Goal: Task Accomplishment & Management: Manage account settings

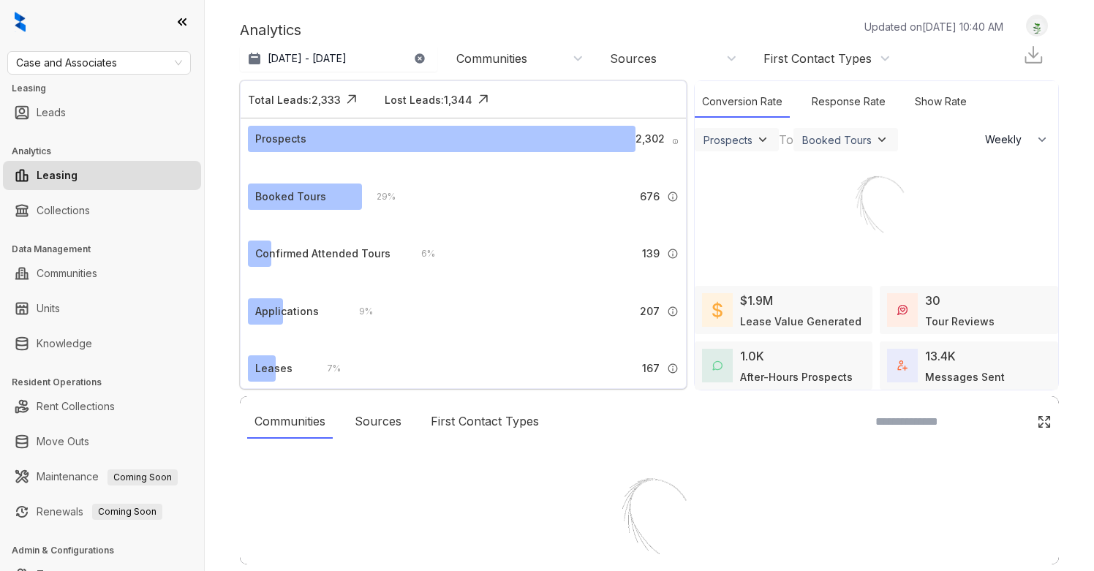
select select "******"
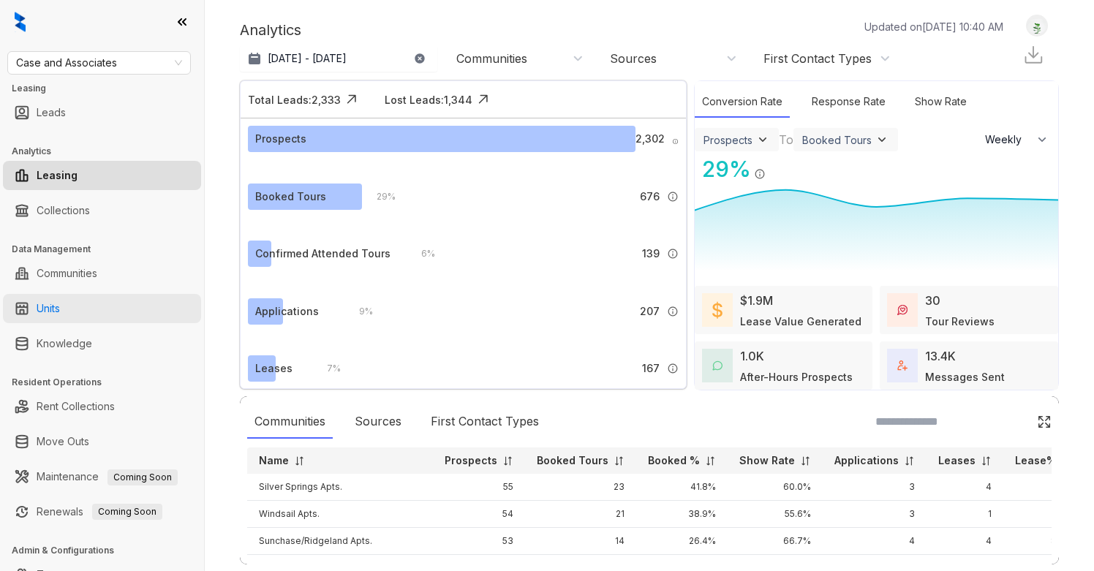
scroll to position [56, 0]
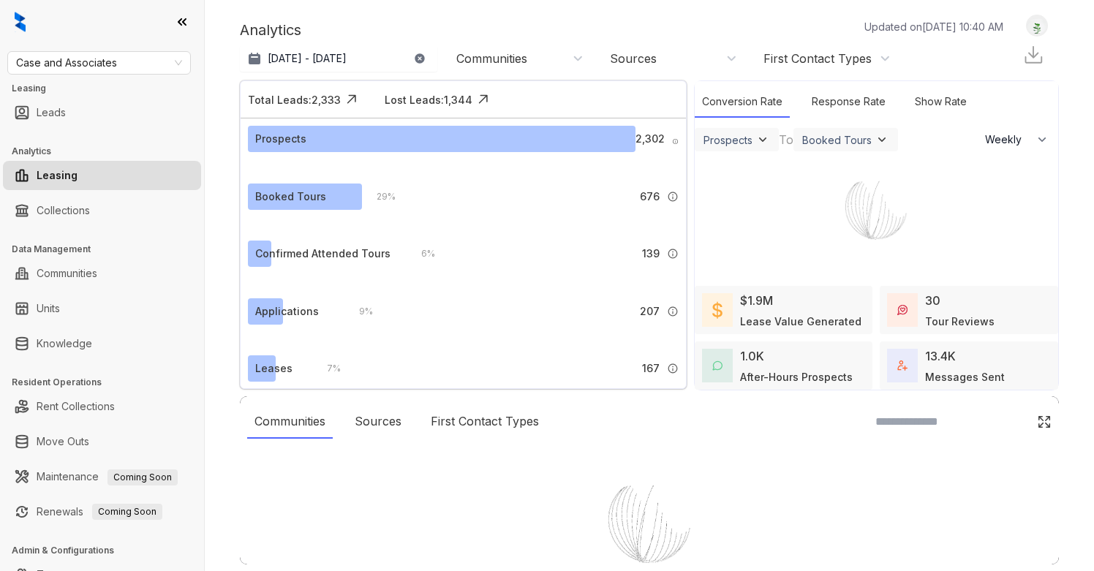
select select "******"
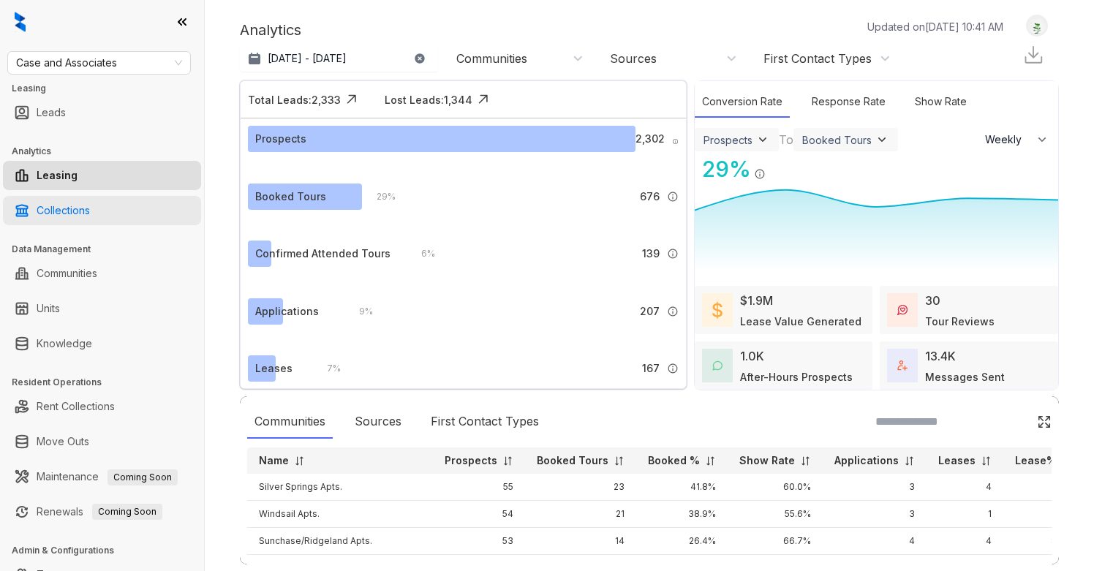
scroll to position [56, 0]
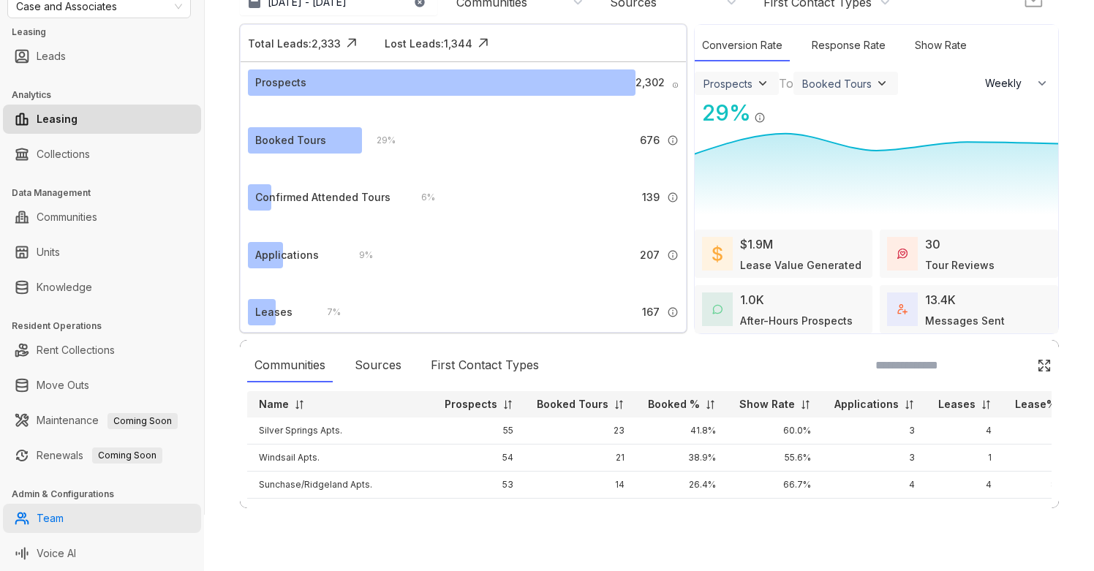
click at [64, 518] on link "Team" at bounding box center [50, 518] width 27 height 29
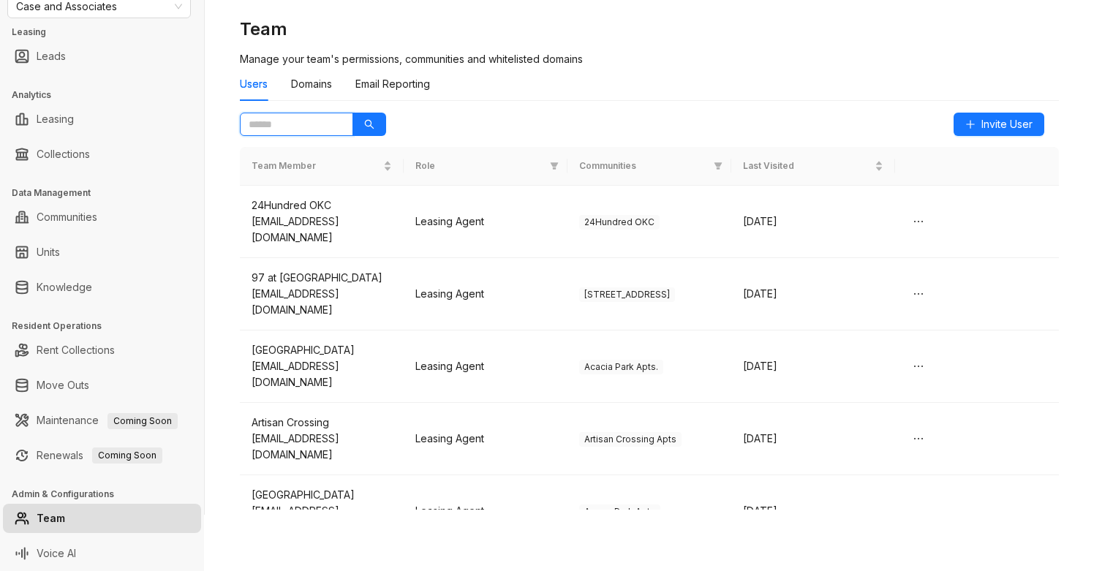
click at [290, 125] on input "text" at bounding box center [291, 124] width 84 height 16
click at [370, 124] on icon "search" at bounding box center [370, 125] width 10 height 10
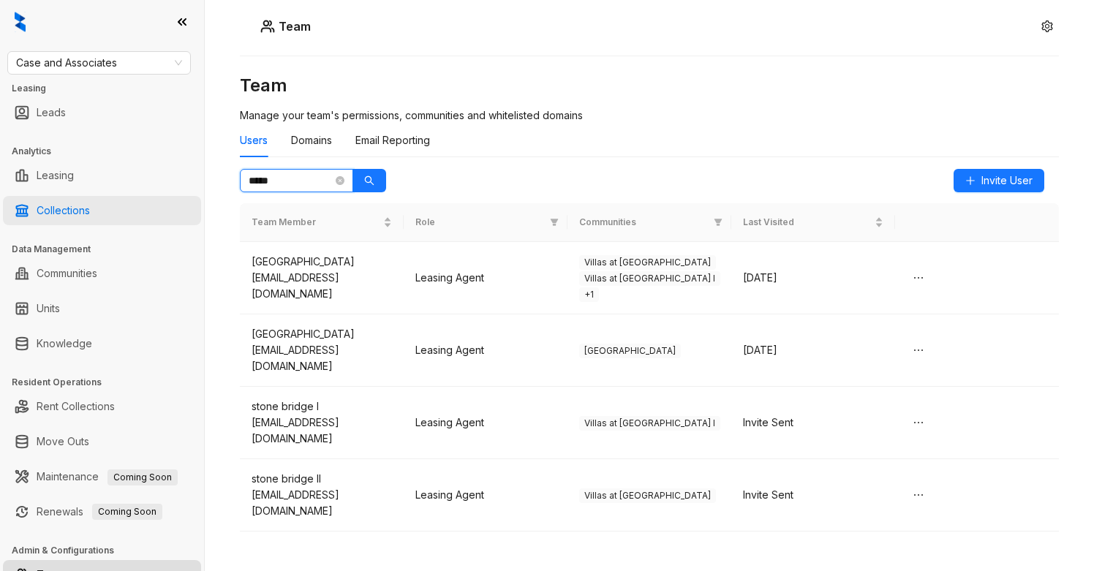
type input "*****"
click at [62, 214] on link "Collections" at bounding box center [63, 210] width 53 height 29
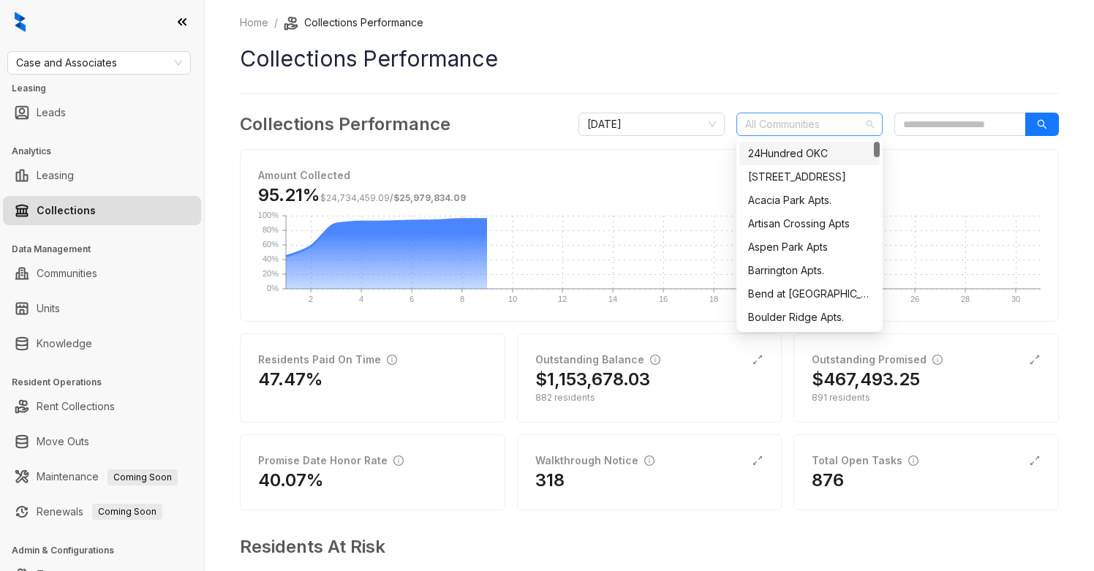
click at [810, 116] on div at bounding box center [801, 124] width 125 height 20
click at [703, 128] on span "October 2025" at bounding box center [651, 124] width 129 height 22
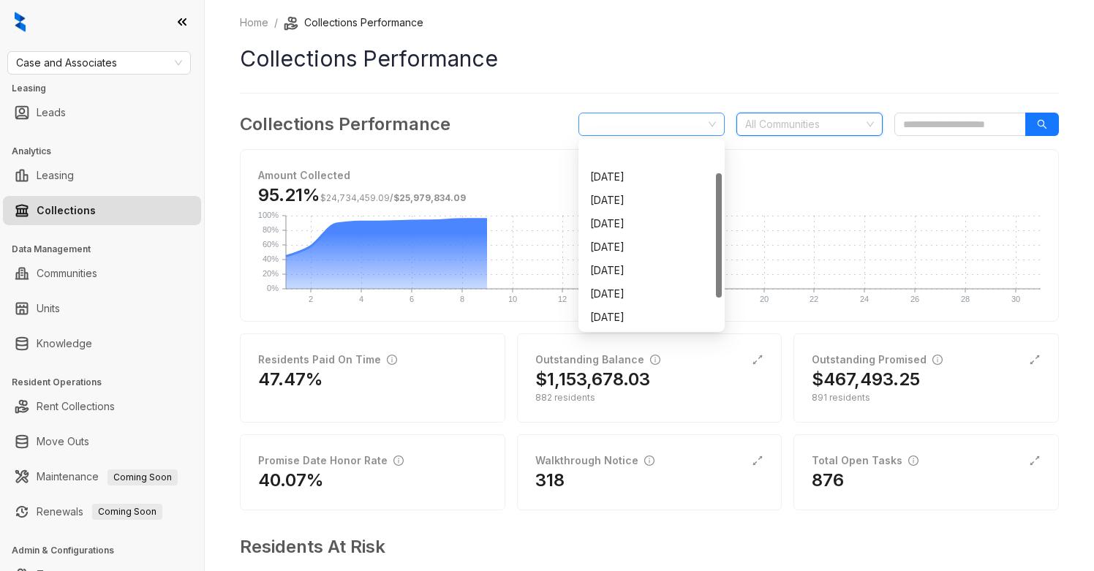
scroll to position [47, 0]
click at [660, 289] on div "September 2025" at bounding box center [651, 294] width 123 height 16
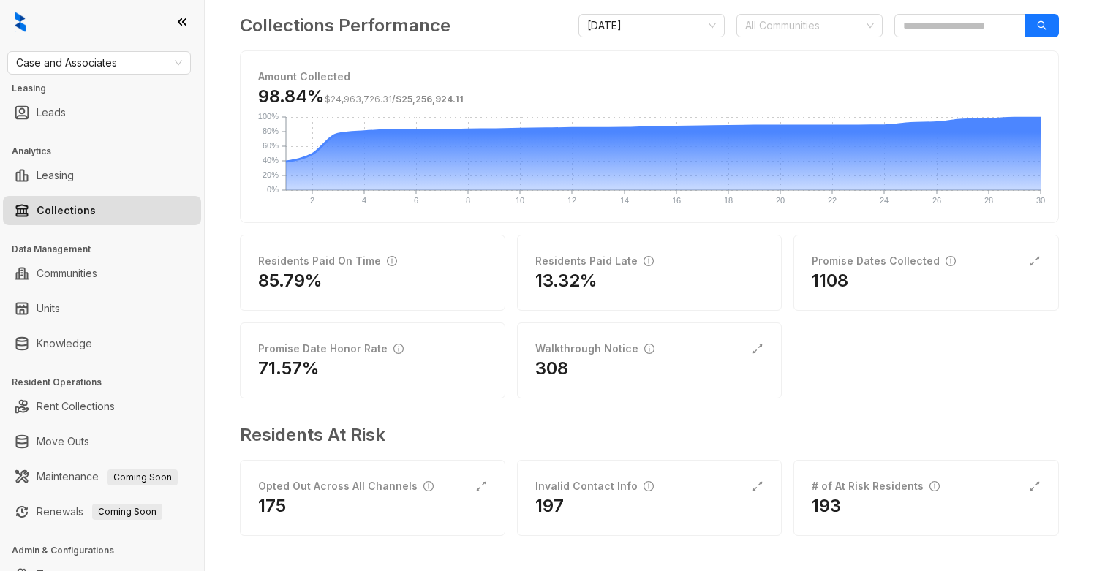
scroll to position [0, 0]
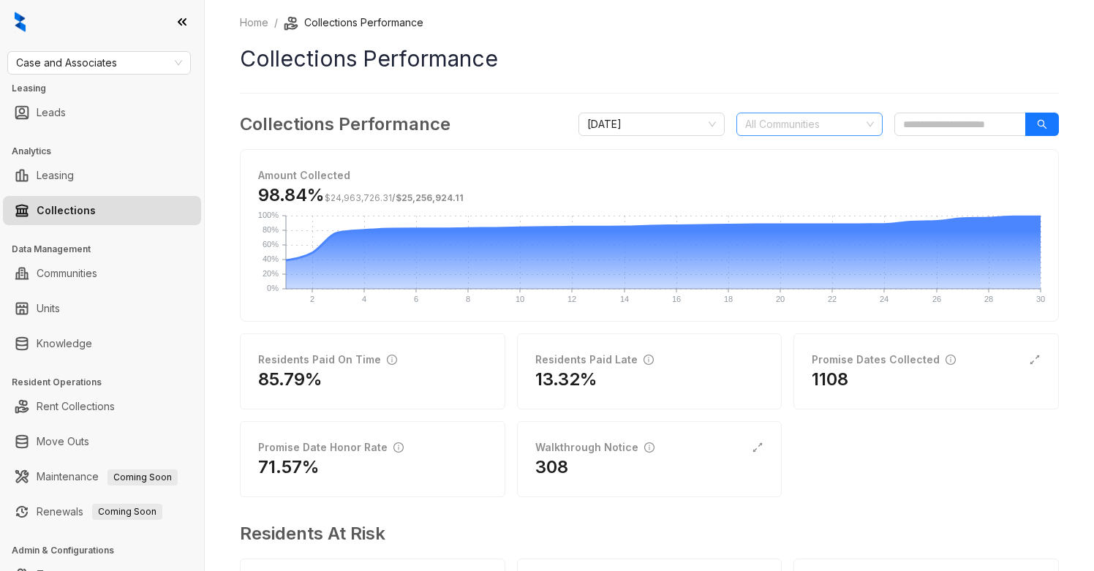
click at [797, 127] on div at bounding box center [801, 124] width 125 height 20
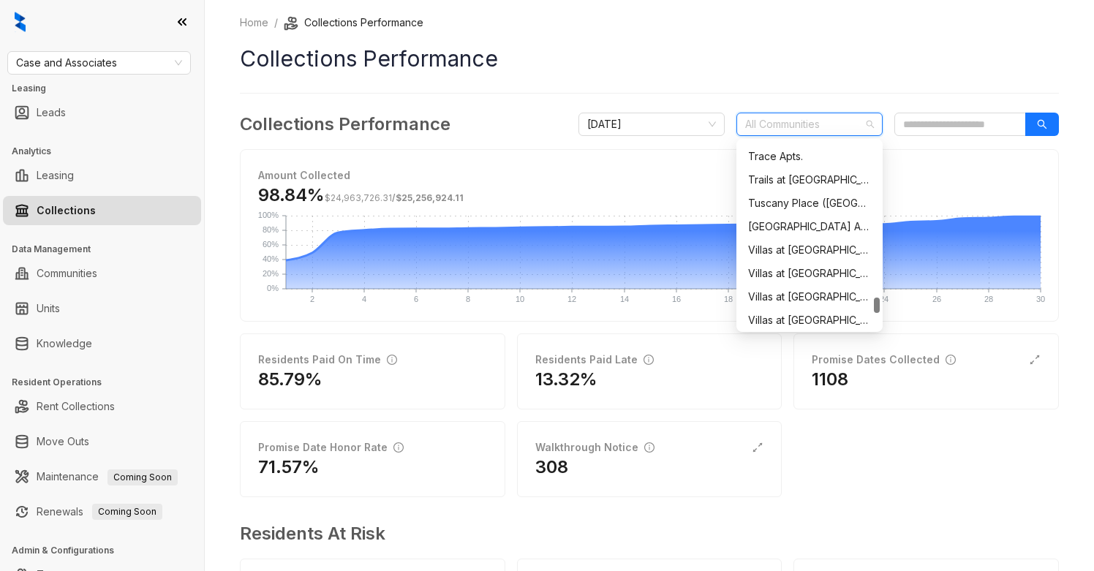
scroll to position [1862, 0]
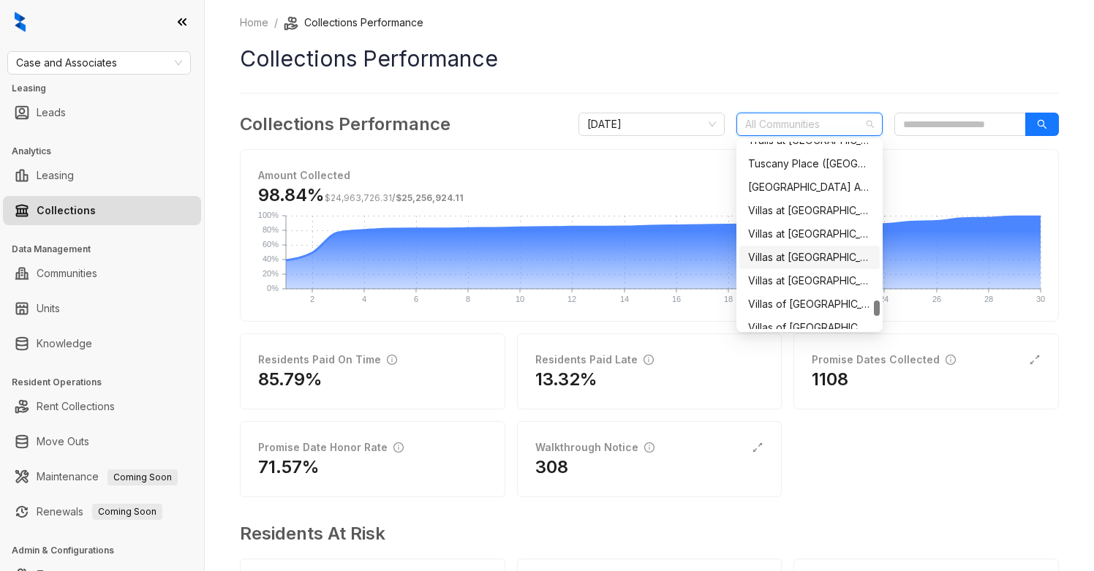
click at [794, 249] on div "Villas at [GEOGRAPHIC_DATA] I" at bounding box center [809, 257] width 123 height 16
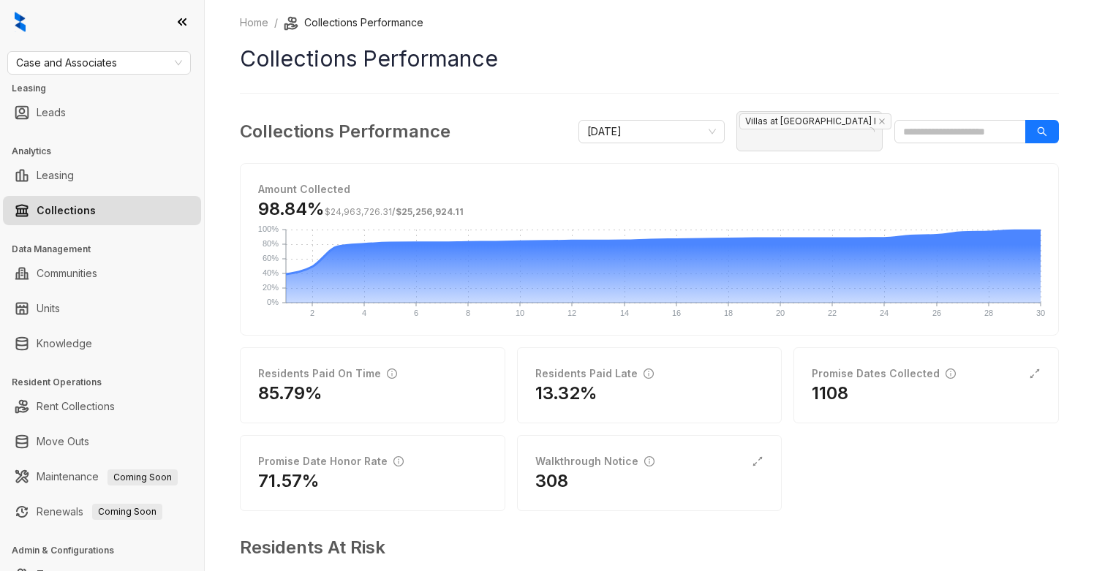
click at [790, 77] on div "Home / Collections Performance Collections Performance Collections Performance …" at bounding box center [649, 342] width 819 height 654
click at [779, 128] on span "Villas at [GEOGRAPHIC_DATA] I" at bounding box center [815, 121] width 152 height 16
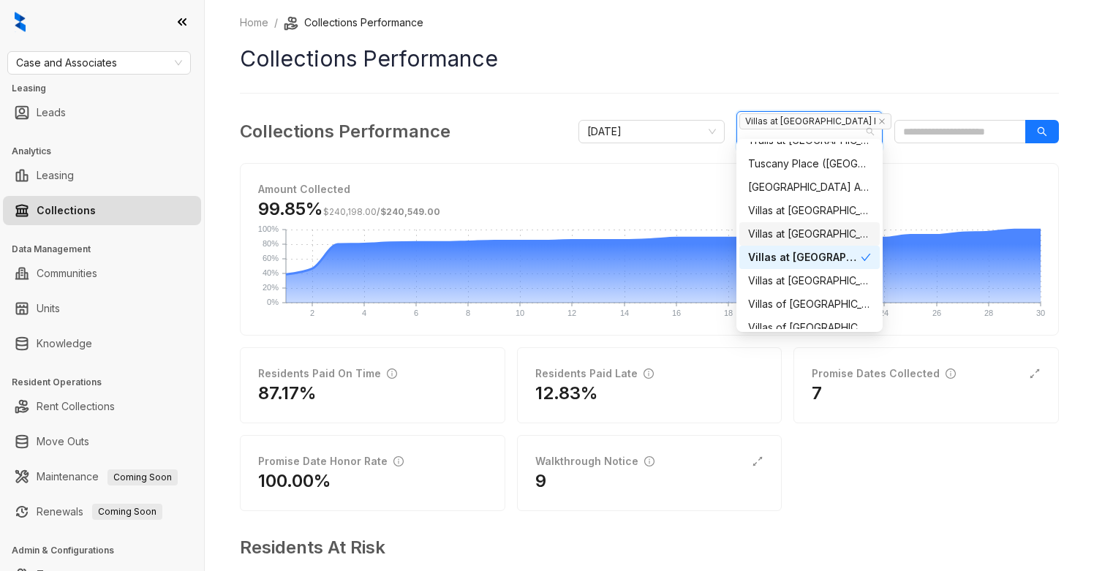
click at [819, 235] on div "Villas at [GEOGRAPHIC_DATA]" at bounding box center [809, 234] width 123 height 16
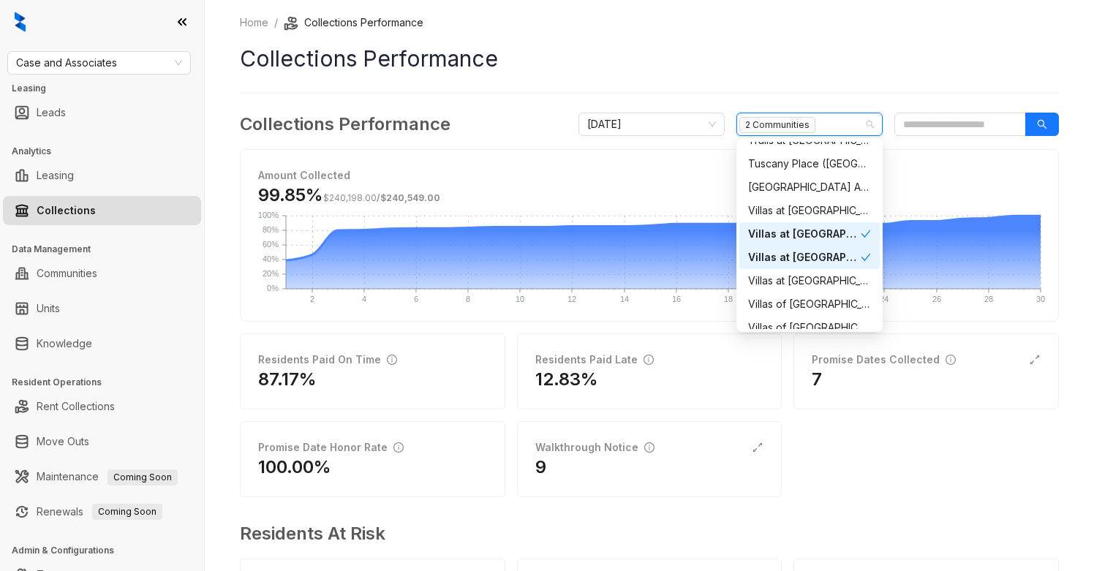
click at [861, 233] on icon "check" at bounding box center [866, 234] width 10 height 10
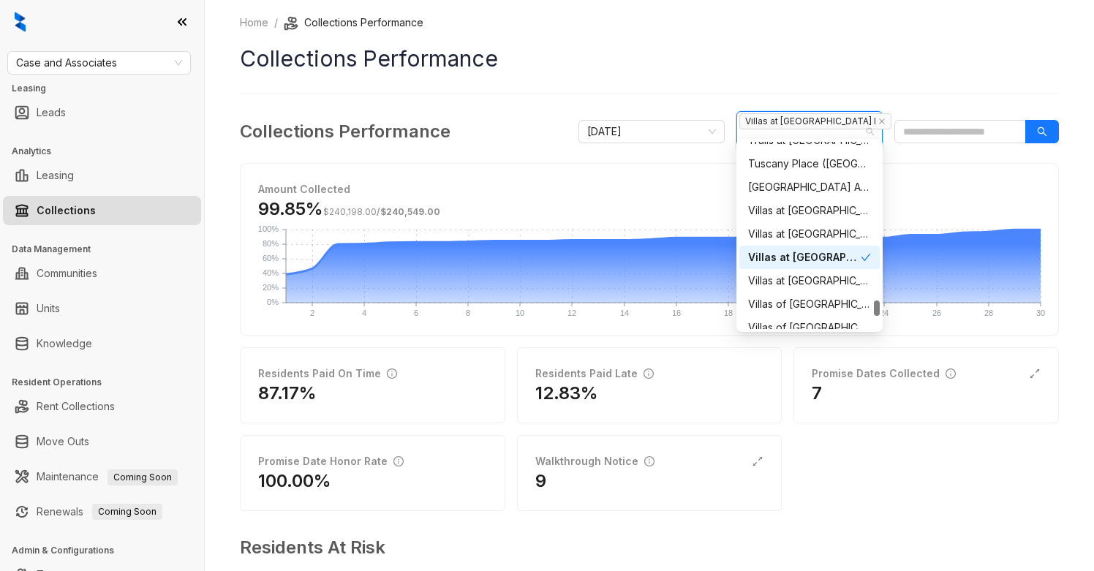
click at [865, 255] on icon "check" at bounding box center [866, 257] width 10 height 10
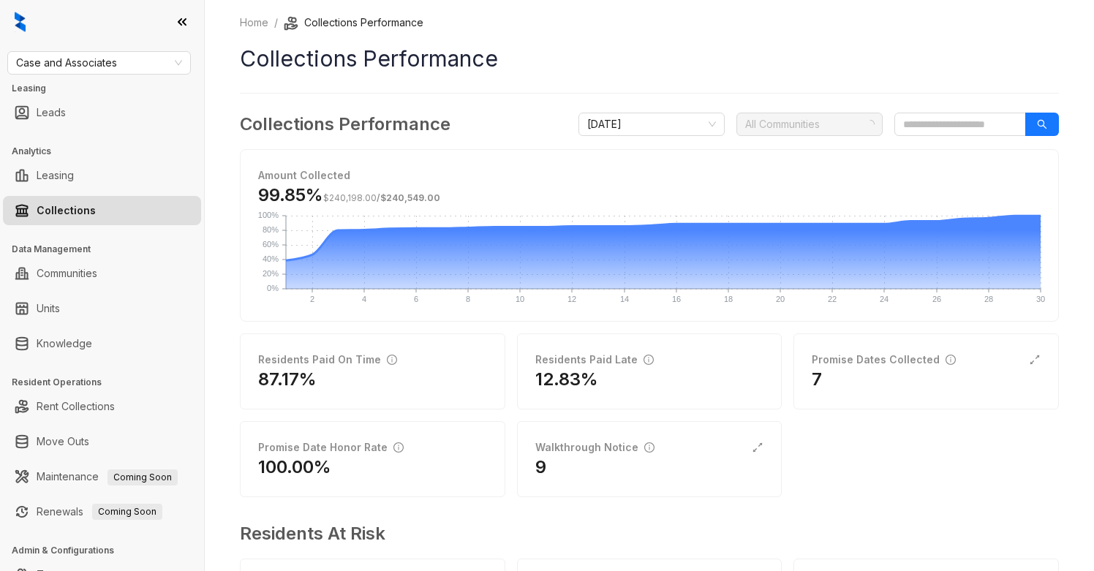
click at [799, 131] on div at bounding box center [801, 124] width 125 height 20
click at [798, 129] on div at bounding box center [801, 124] width 125 height 20
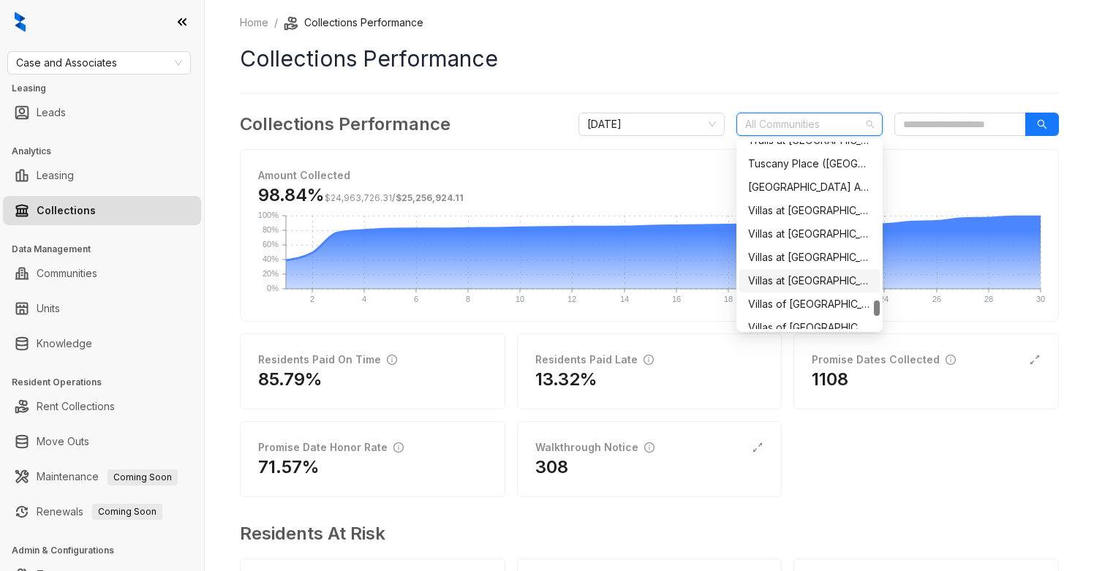
click at [836, 278] on div "Villas at [GEOGRAPHIC_DATA]" at bounding box center [809, 281] width 123 height 16
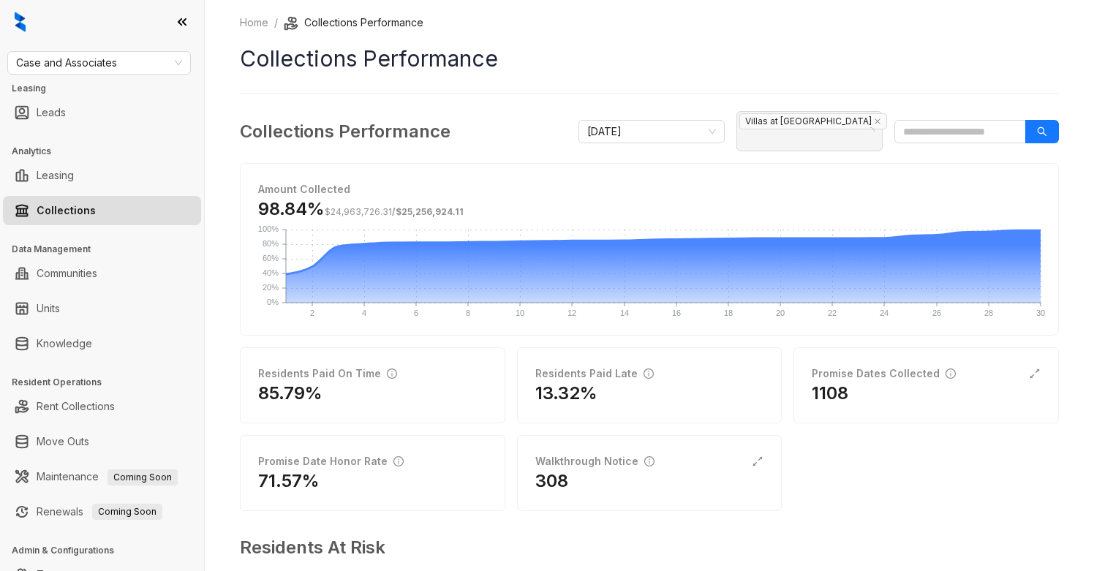
click at [832, 80] on div "Home / Collections Performance Collections Performance Collections Performance …" at bounding box center [649, 342] width 819 height 654
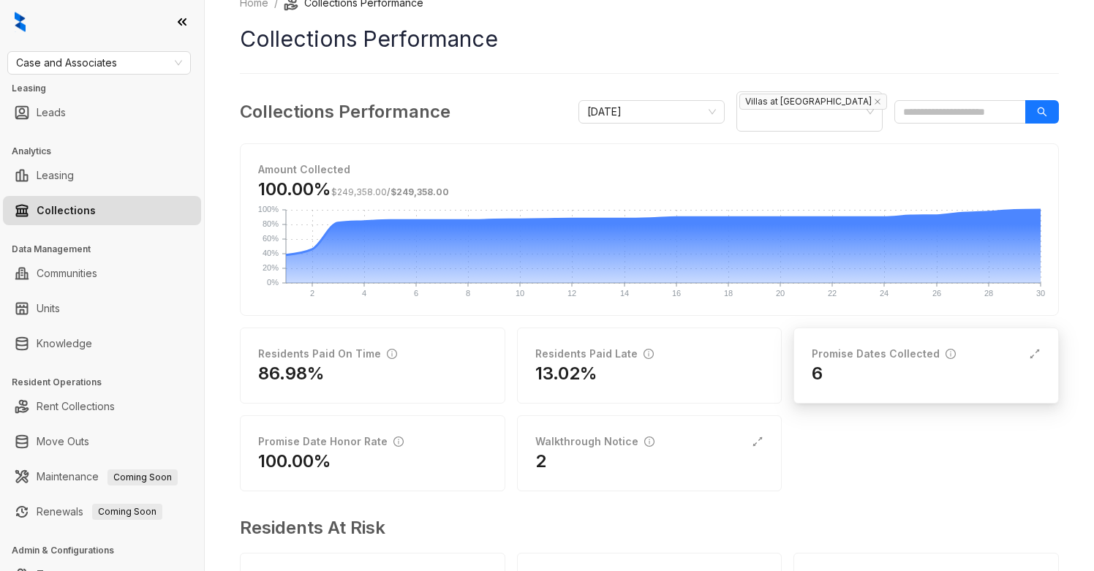
scroll to position [0, 0]
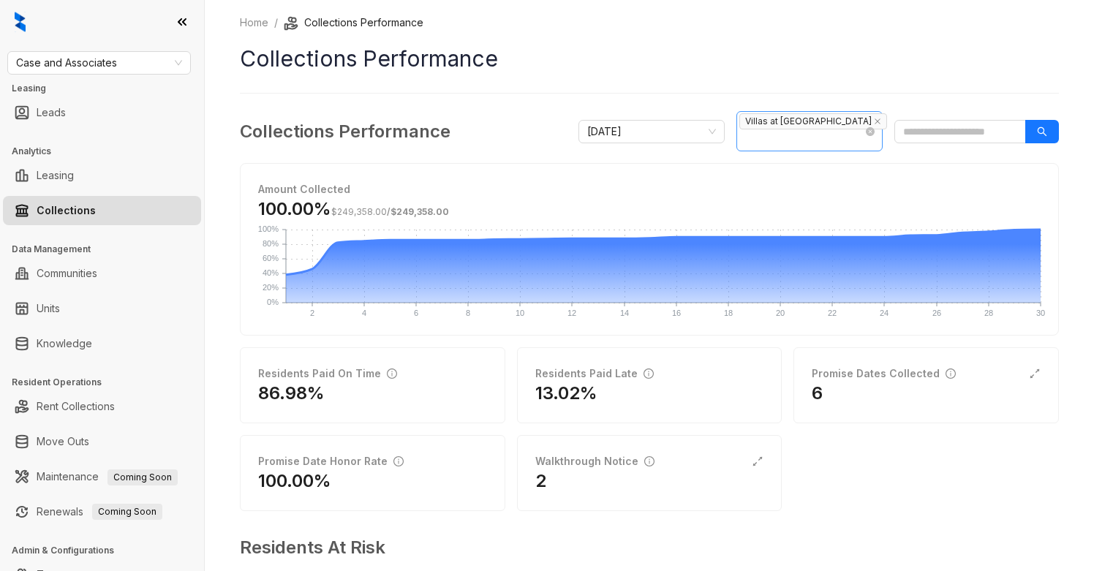
click at [792, 127] on span "Villas at [GEOGRAPHIC_DATA]" at bounding box center [813, 121] width 148 height 16
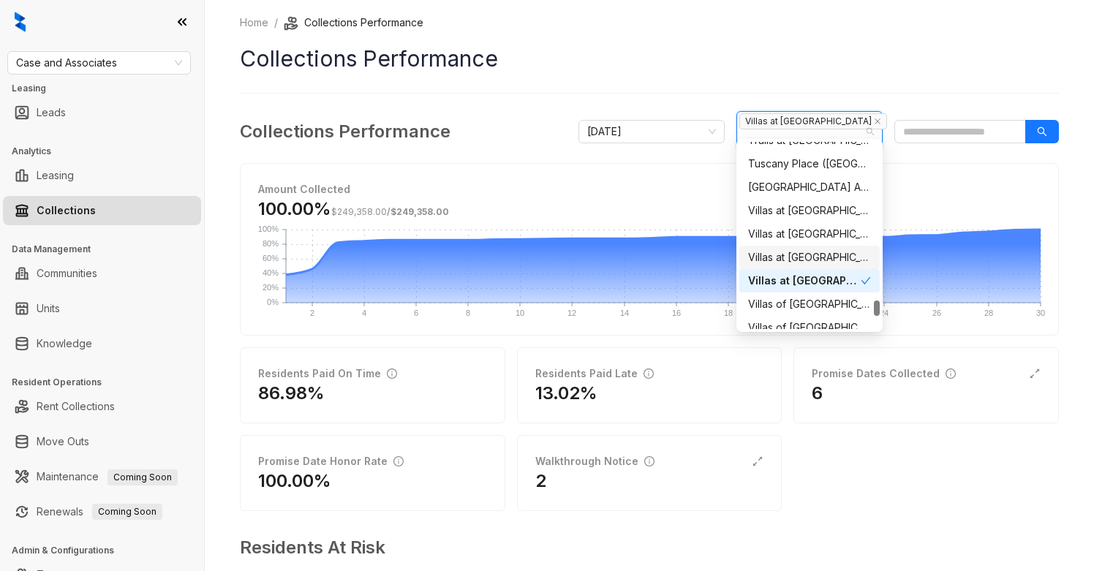
click at [812, 258] on div "Villas at [GEOGRAPHIC_DATA] I" at bounding box center [809, 257] width 123 height 16
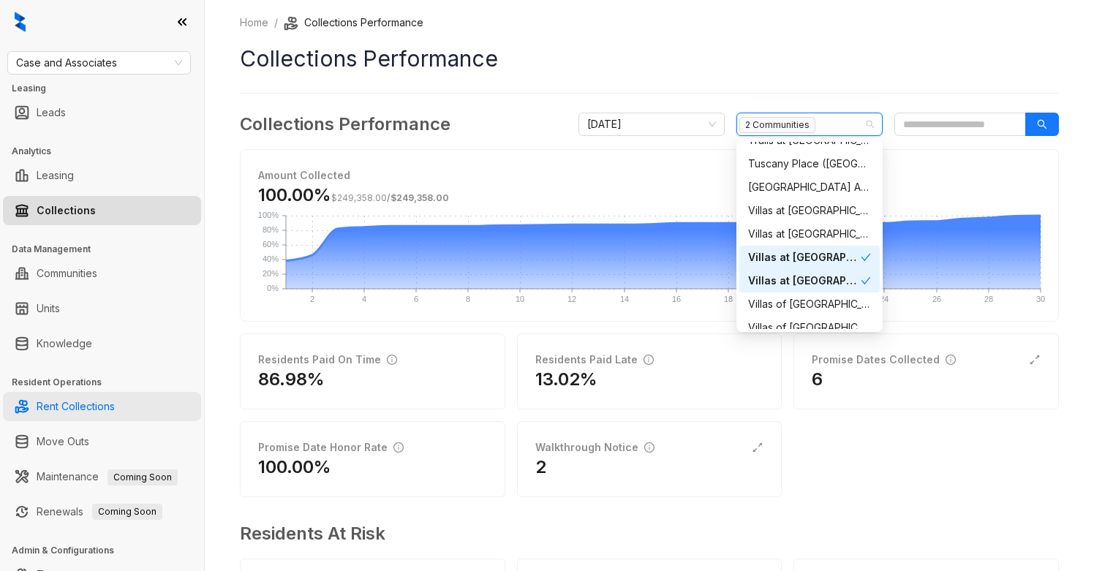
scroll to position [56, 0]
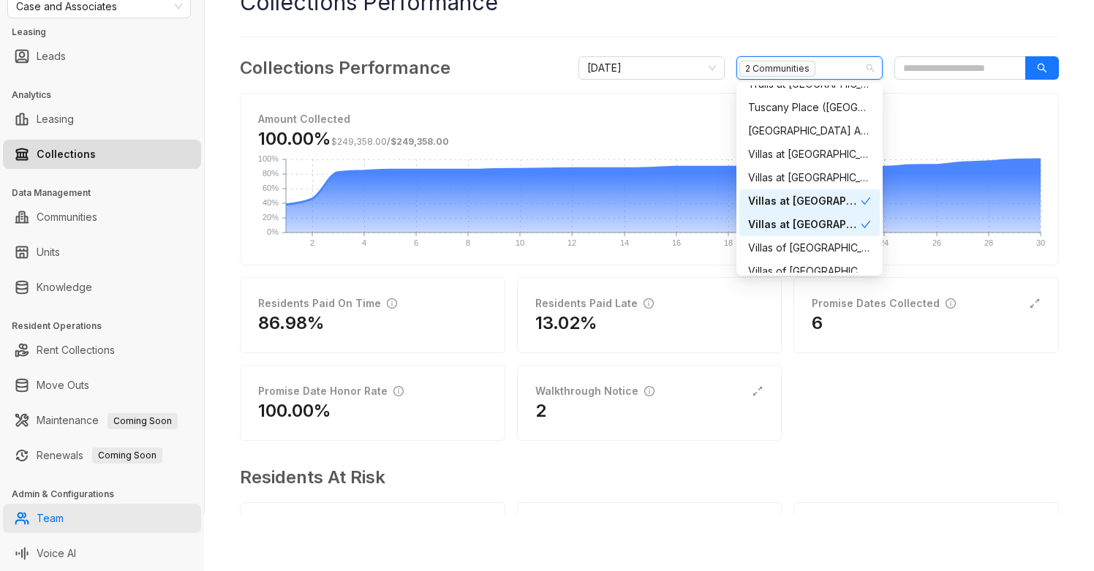
click at [50, 519] on link "Team" at bounding box center [50, 518] width 27 height 29
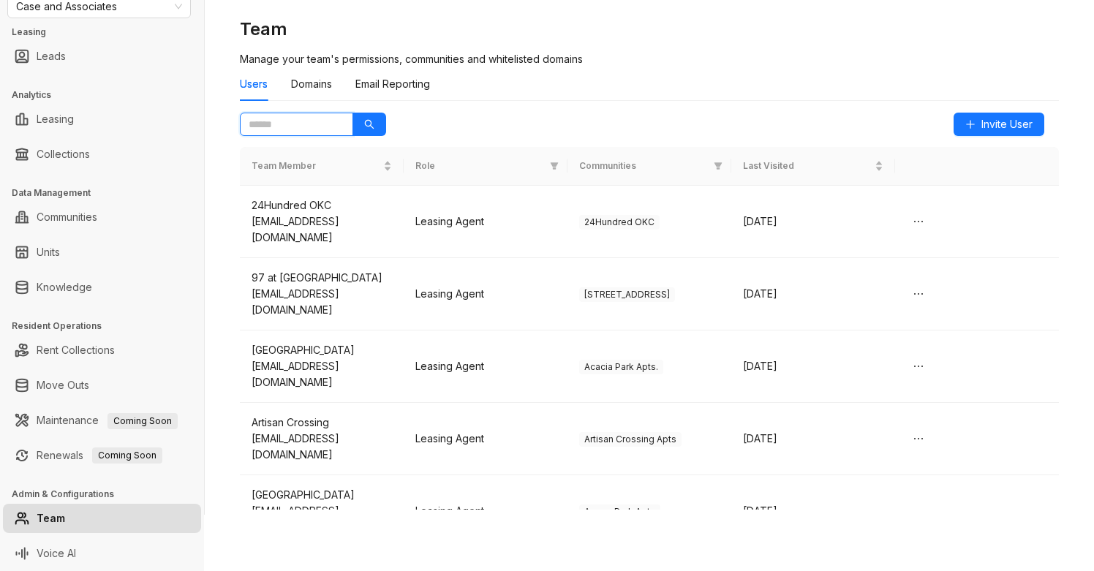
click at [272, 121] on input "text" at bounding box center [291, 124] width 84 height 16
click at [369, 134] on button "button" at bounding box center [369, 124] width 34 height 23
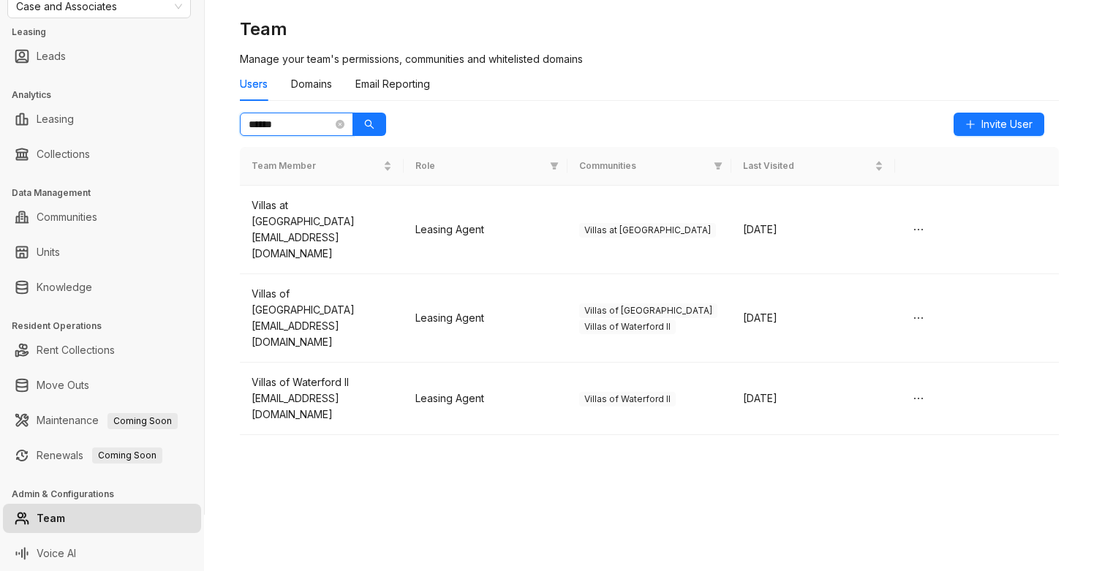
click at [309, 125] on input "******" at bounding box center [291, 124] width 84 height 16
type input "******"
click at [373, 118] on button "button" at bounding box center [369, 124] width 34 height 23
click at [339, 123] on icon "close-circle" at bounding box center [340, 124] width 9 height 9
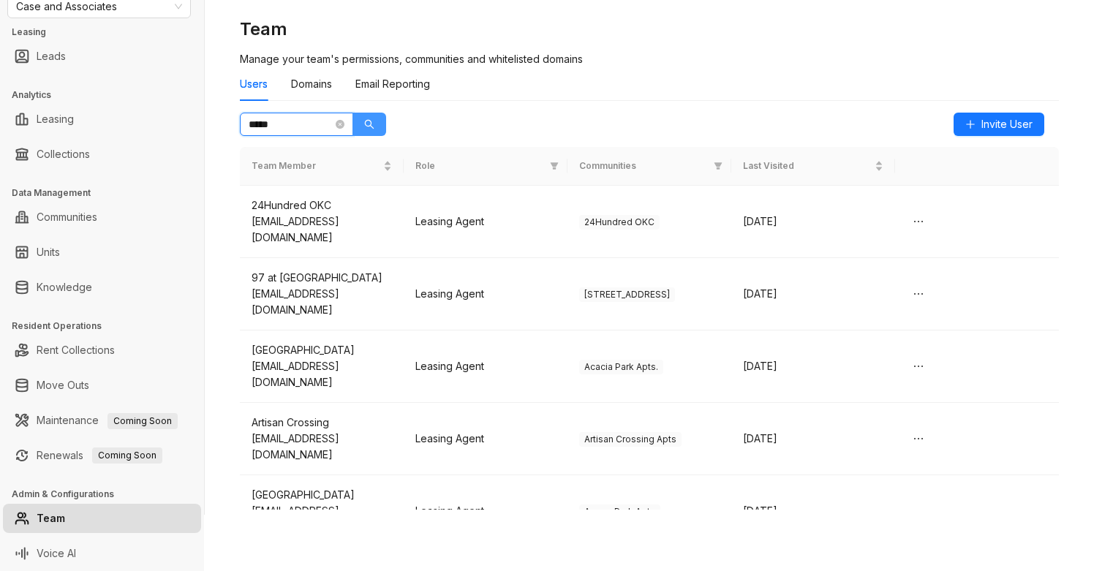
click at [363, 114] on button "button" at bounding box center [369, 124] width 34 height 23
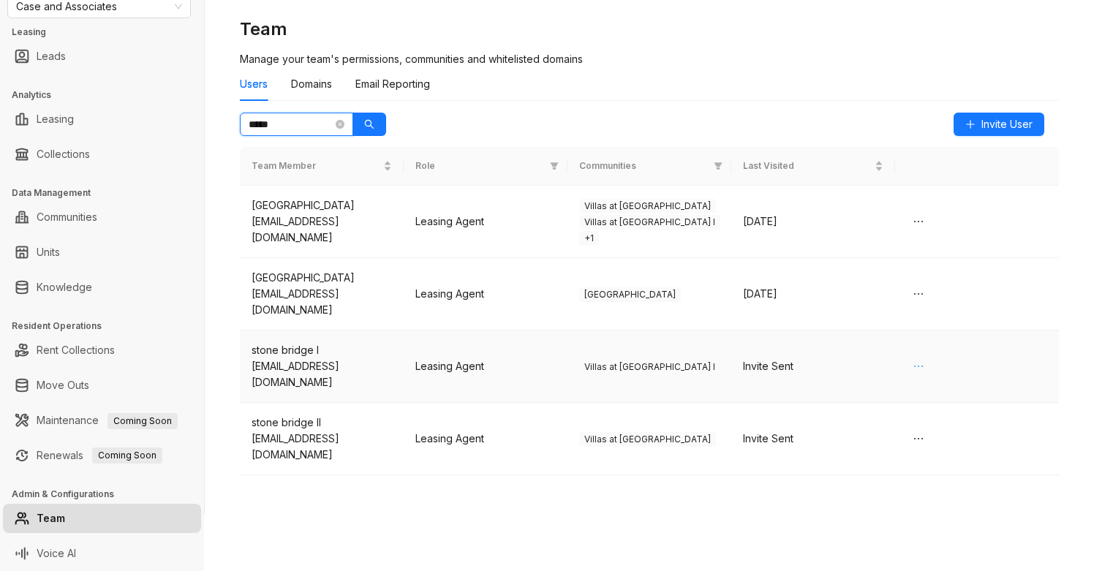
type input "*****"
click at [915, 360] on icon "ellipsis" at bounding box center [919, 366] width 12 height 12
click at [877, 331] on td "Invite Sent" at bounding box center [813, 367] width 164 height 72
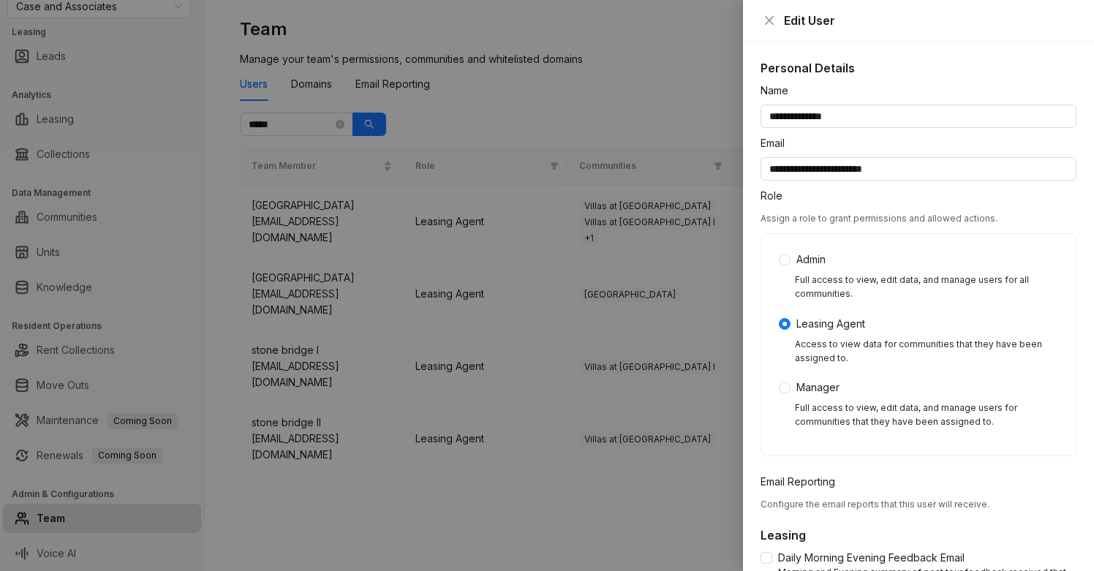
click at [723, 335] on div at bounding box center [547, 285] width 1094 height 571
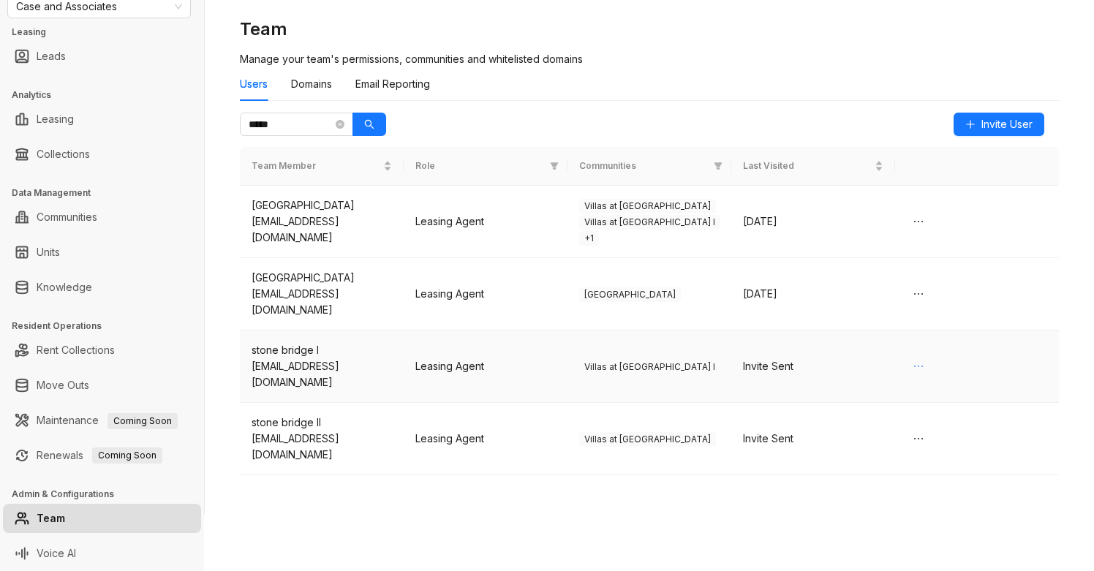
click at [919, 360] on icon "ellipsis" at bounding box center [919, 366] width 12 height 12
click at [815, 358] on div "Invite Sent" at bounding box center [813, 366] width 140 height 16
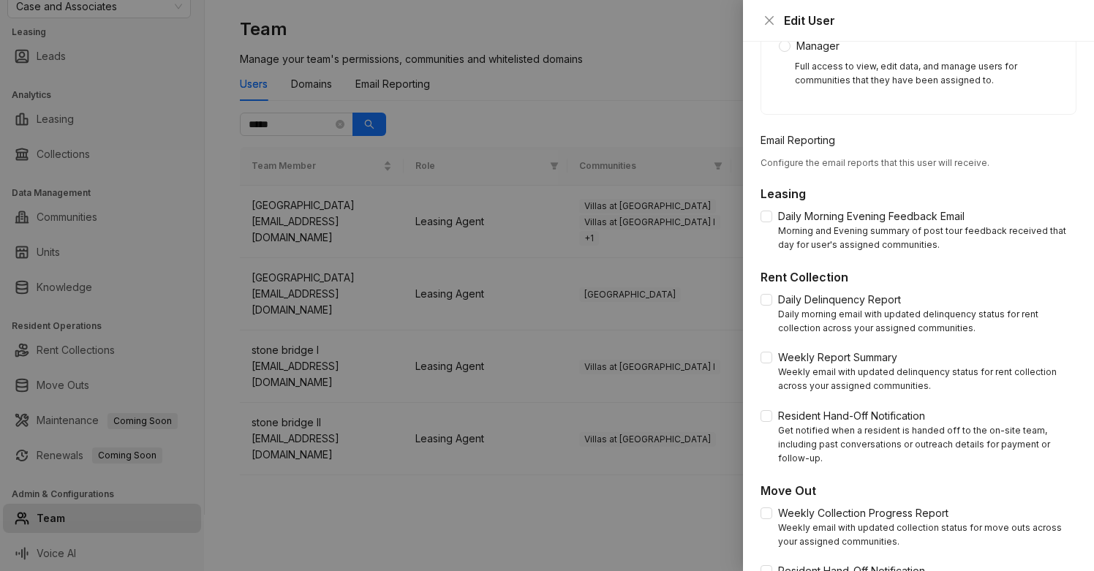
scroll to position [570, 0]
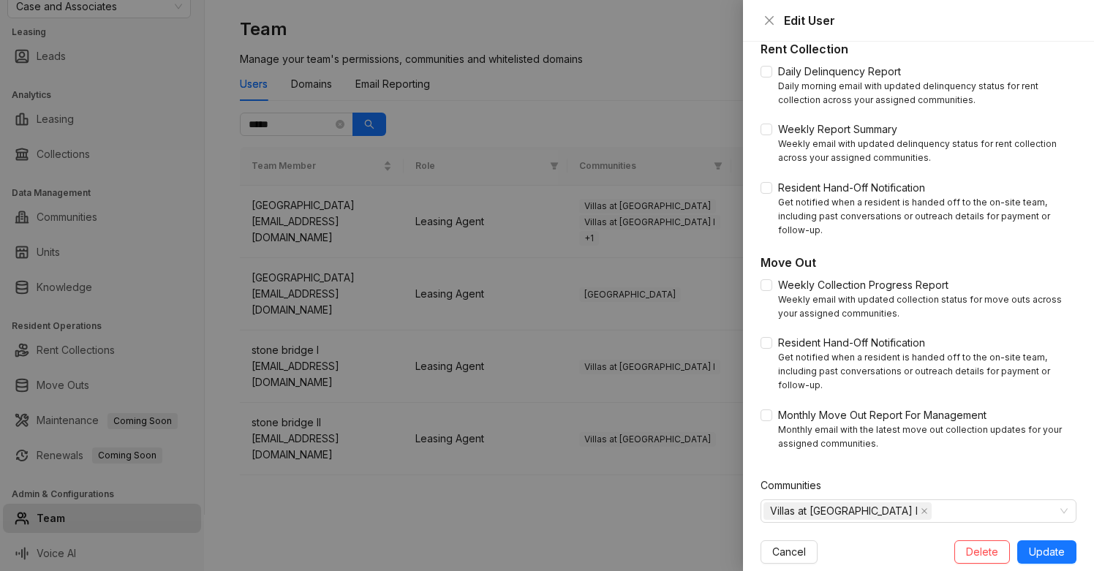
click at [535, 434] on div at bounding box center [547, 285] width 1094 height 571
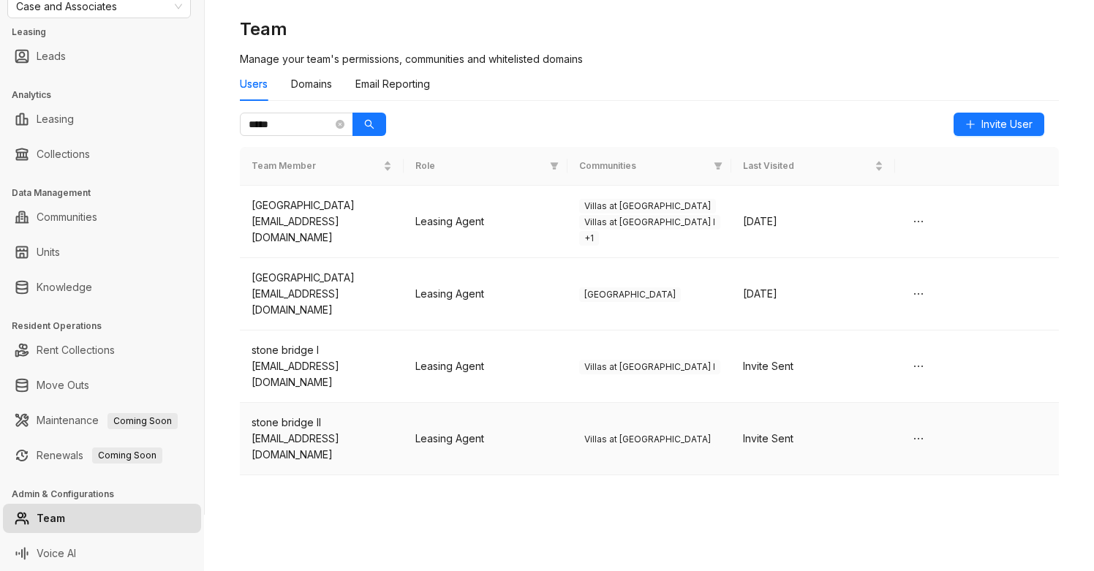
click at [315, 433] on td "stone bridge II stonebridge+ii@caseusa.com" at bounding box center [322, 439] width 164 height 72
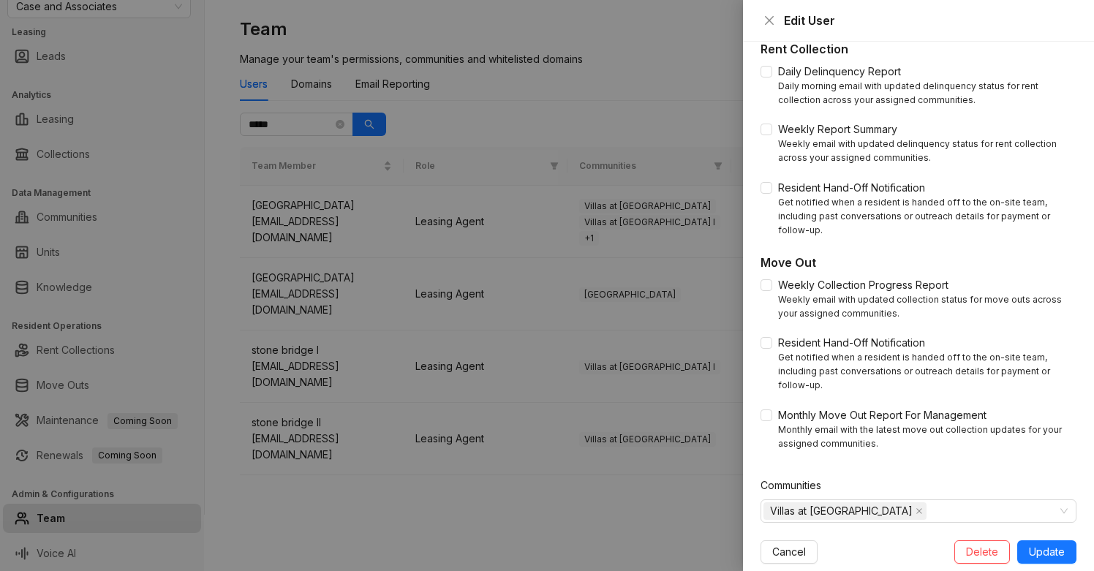
drag, startPoint x: 312, startPoint y: 431, endPoint x: 265, endPoint y: 412, distance: 50.5
click at [265, 412] on div at bounding box center [547, 285] width 1094 height 571
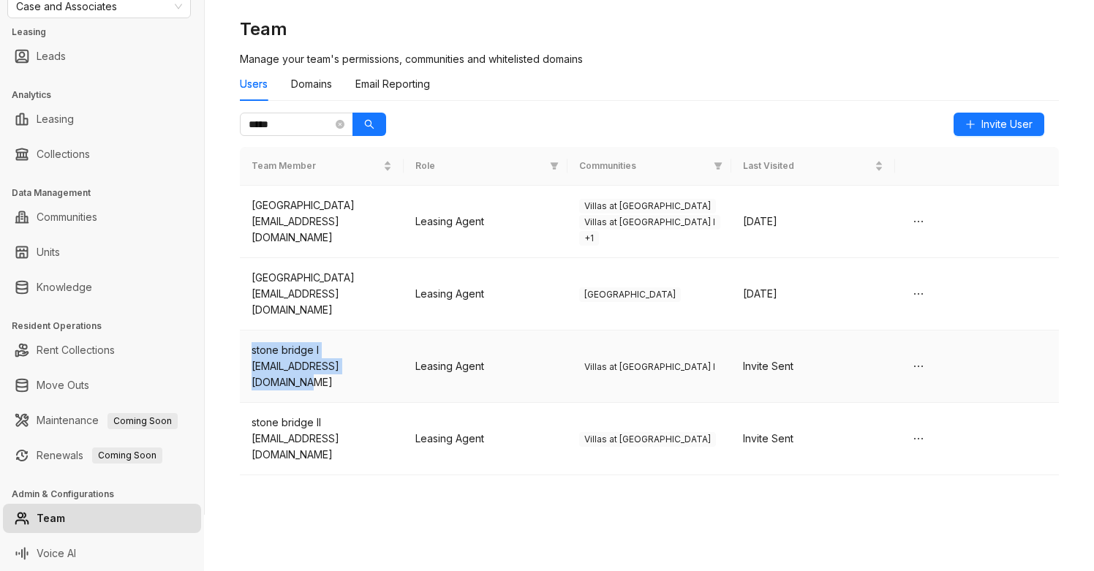
drag, startPoint x: 284, startPoint y: 353, endPoint x: 248, endPoint y: 316, distance: 51.7
click at [248, 331] on td "stone bridge I stonebridge+i@caseusa.com" at bounding box center [322, 367] width 164 height 72
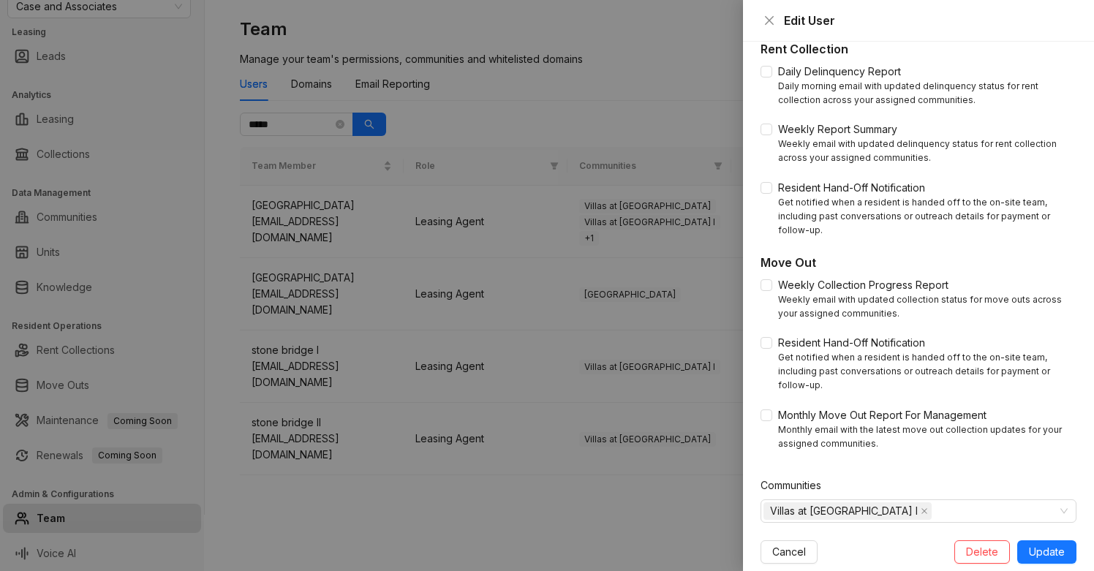
click at [379, 376] on div at bounding box center [547, 285] width 1094 height 571
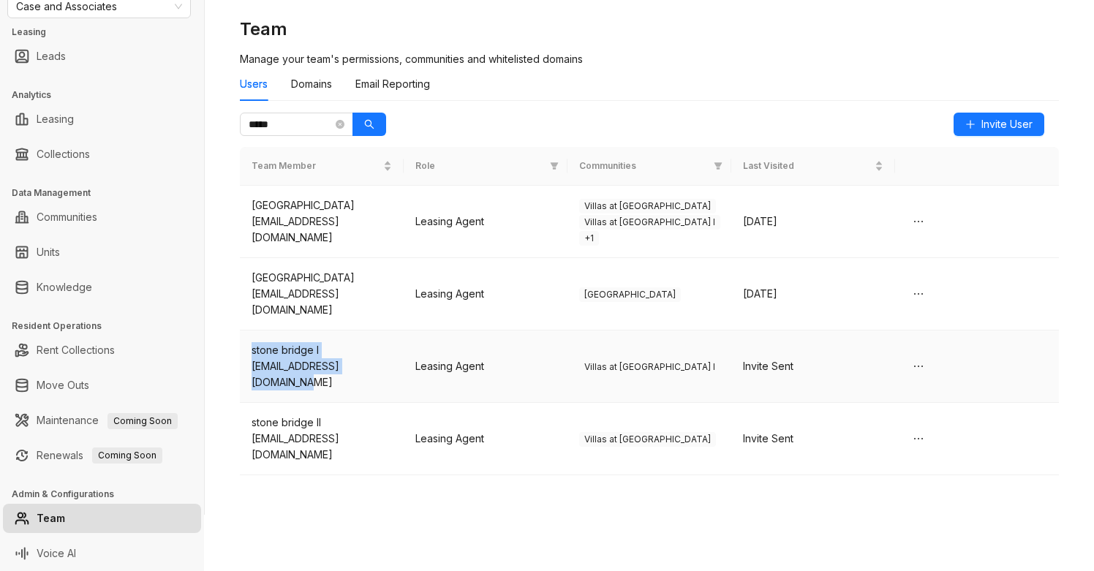
drag, startPoint x: 296, startPoint y: 353, endPoint x: 246, endPoint y: 322, distance: 59.1
click at [246, 331] on td "stone bridge I stonebridge+i@caseusa.com" at bounding box center [322, 367] width 164 height 72
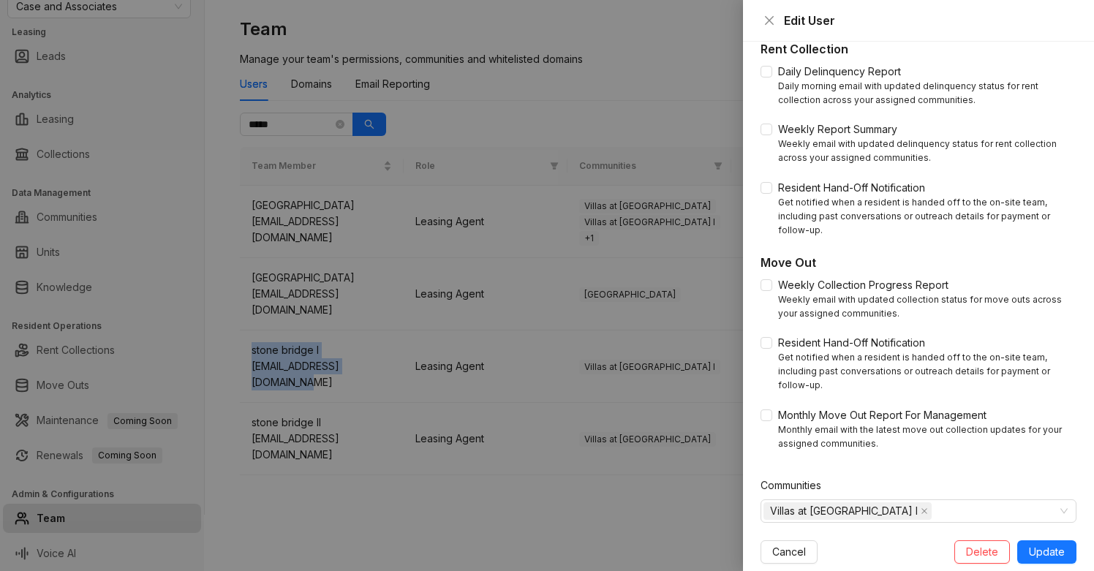
copy div "stone bridge I stonebridge+i@caseusa.com"
click at [344, 432] on div at bounding box center [547, 285] width 1094 height 571
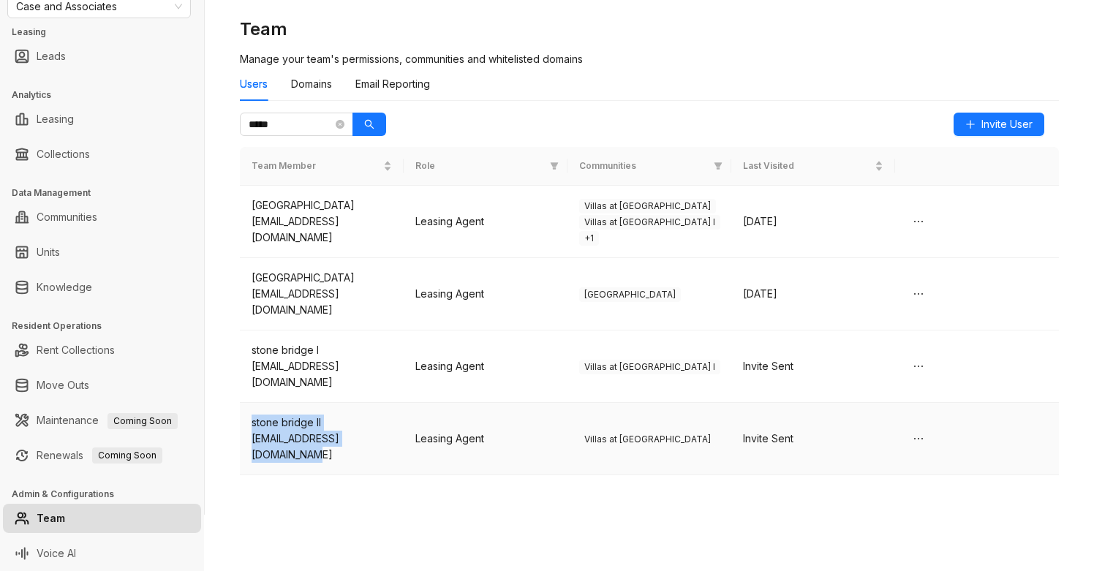
drag, startPoint x: 276, startPoint y: 425, endPoint x: 250, endPoint y: 392, distance: 42.1
click at [250, 403] on td "stone bridge II stonebridge+ii@caseusa.com" at bounding box center [322, 439] width 164 height 72
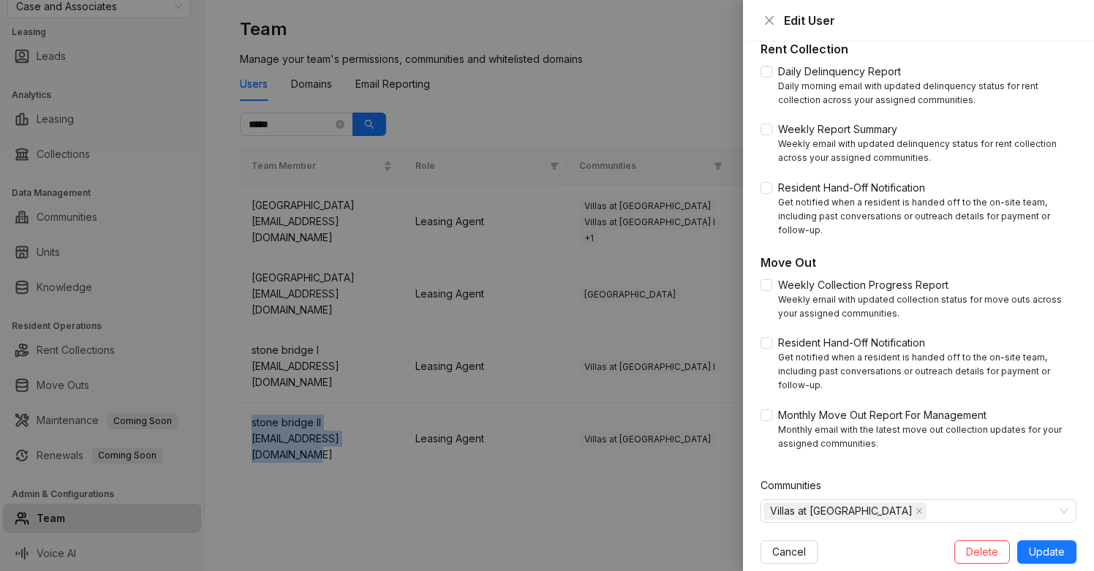
copy div "stone bridge II stonebridge+ii@caseusa.com"
click at [584, 466] on div at bounding box center [547, 285] width 1094 height 571
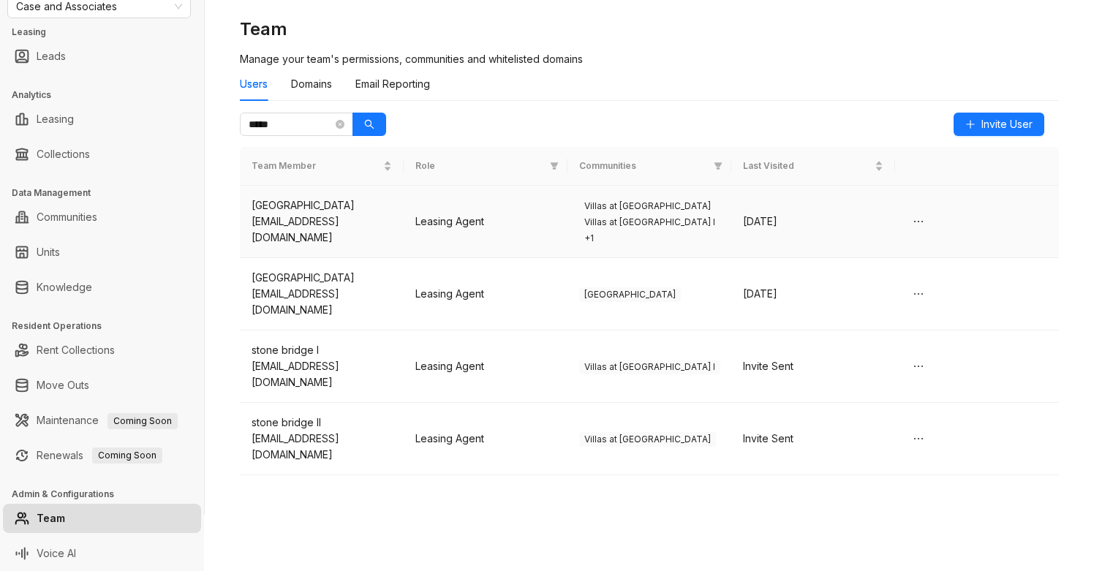
click at [532, 232] on td "Leasing Agent" at bounding box center [486, 222] width 164 height 72
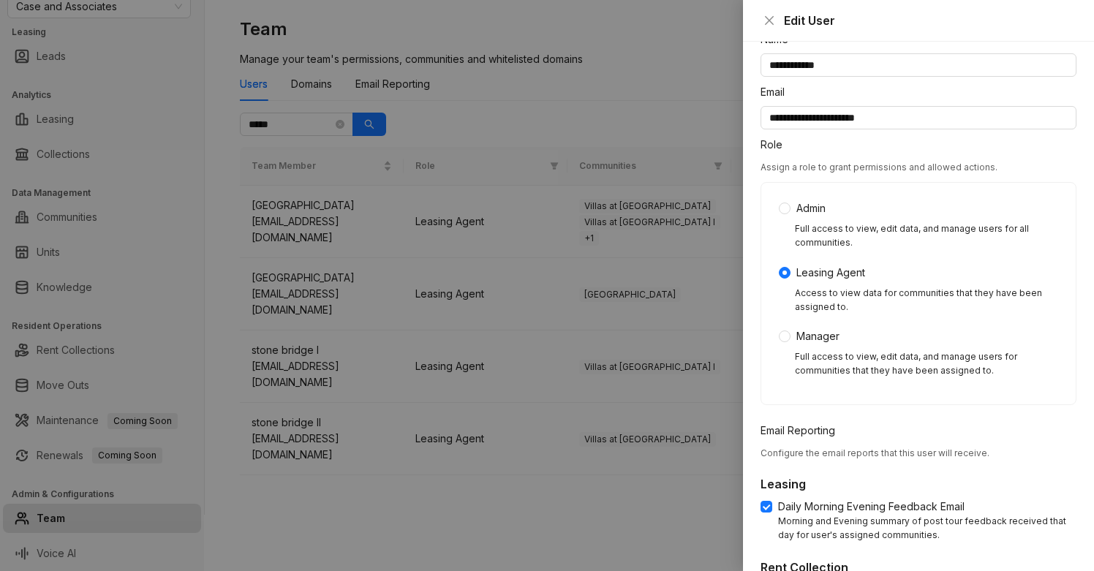
scroll to position [0, 0]
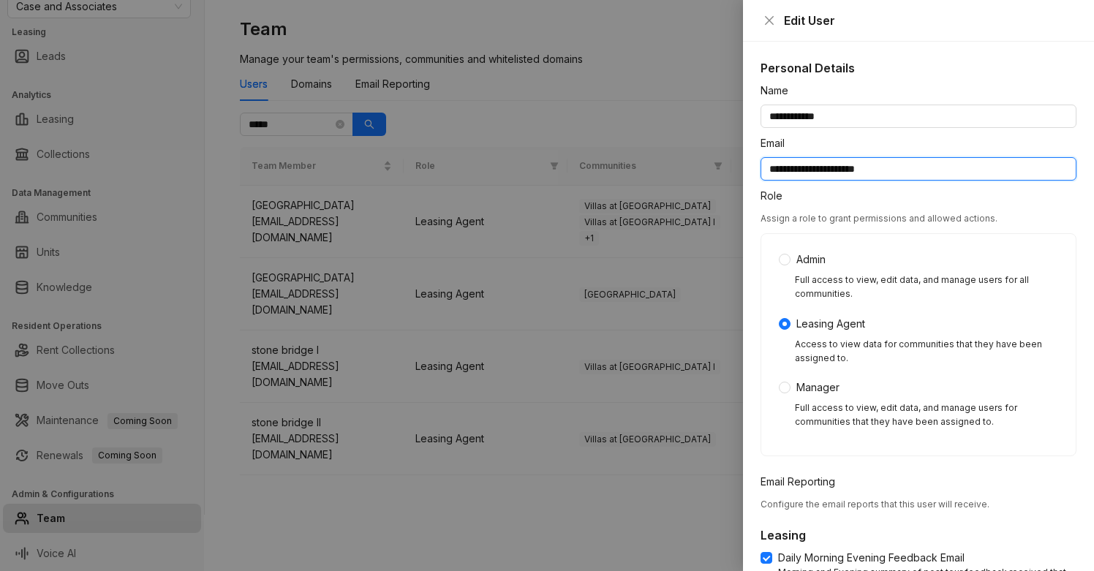
drag, startPoint x: 907, startPoint y: 171, endPoint x: 724, endPoint y: 146, distance: 184.6
click at [724, 146] on div "**********" at bounding box center [547, 285] width 1094 height 571
click at [772, 21] on icon "close" at bounding box center [769, 21] width 12 height 12
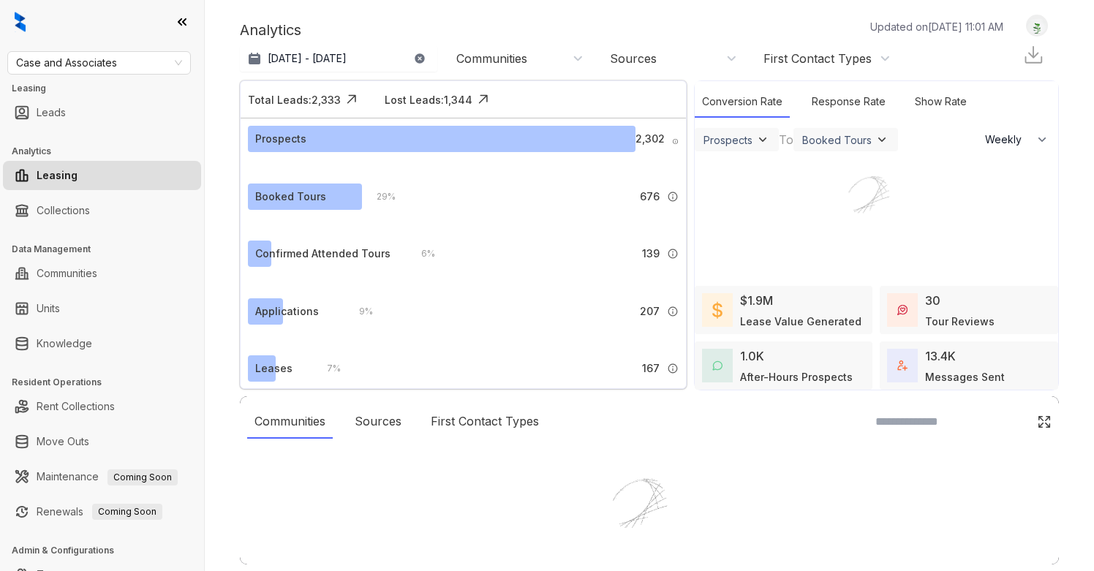
select select "******"
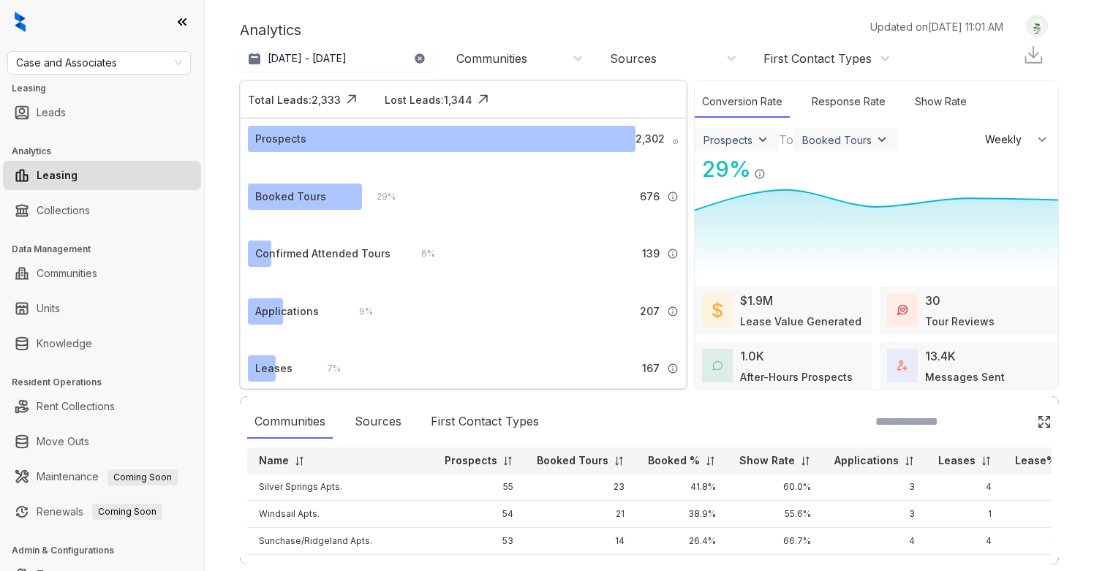
click at [1044, 31] on div at bounding box center [1037, 26] width 22 height 22
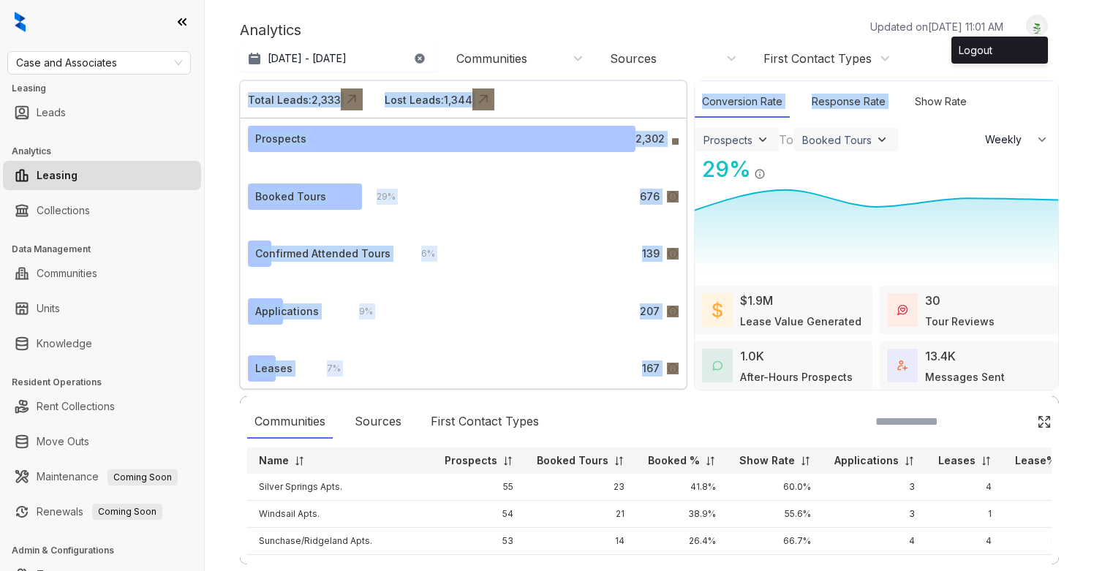
drag, startPoint x: 1010, startPoint y: 56, endPoint x: 988, endPoint y: 87, distance: 38.3
click at [989, 87] on div "Analytics Updated on Oct 09, 2025, 11:01 AM Sep 9, 2025 - Oct 8, 2025 Today Las…" at bounding box center [649, 293] width 819 height 556
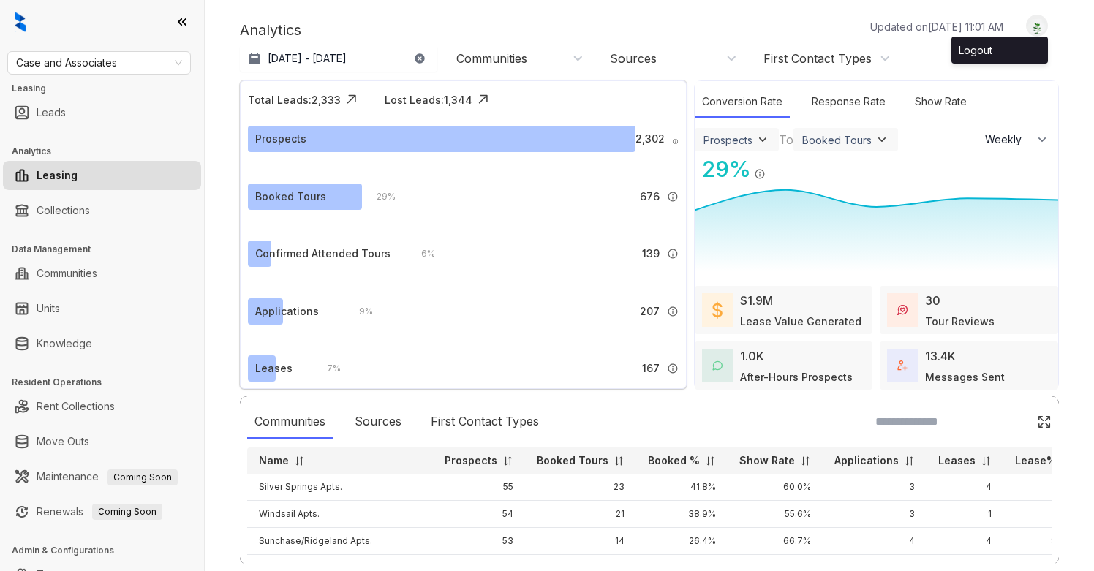
click at [728, 18] on div "Analytics Updated on Oct 09, 2025, 11:01 AM Sep 9, 2025 - Oct 8, 2025 Today Las…" at bounding box center [649, 44] width 819 height 58
